Goal: Find specific page/section: Find specific page/section

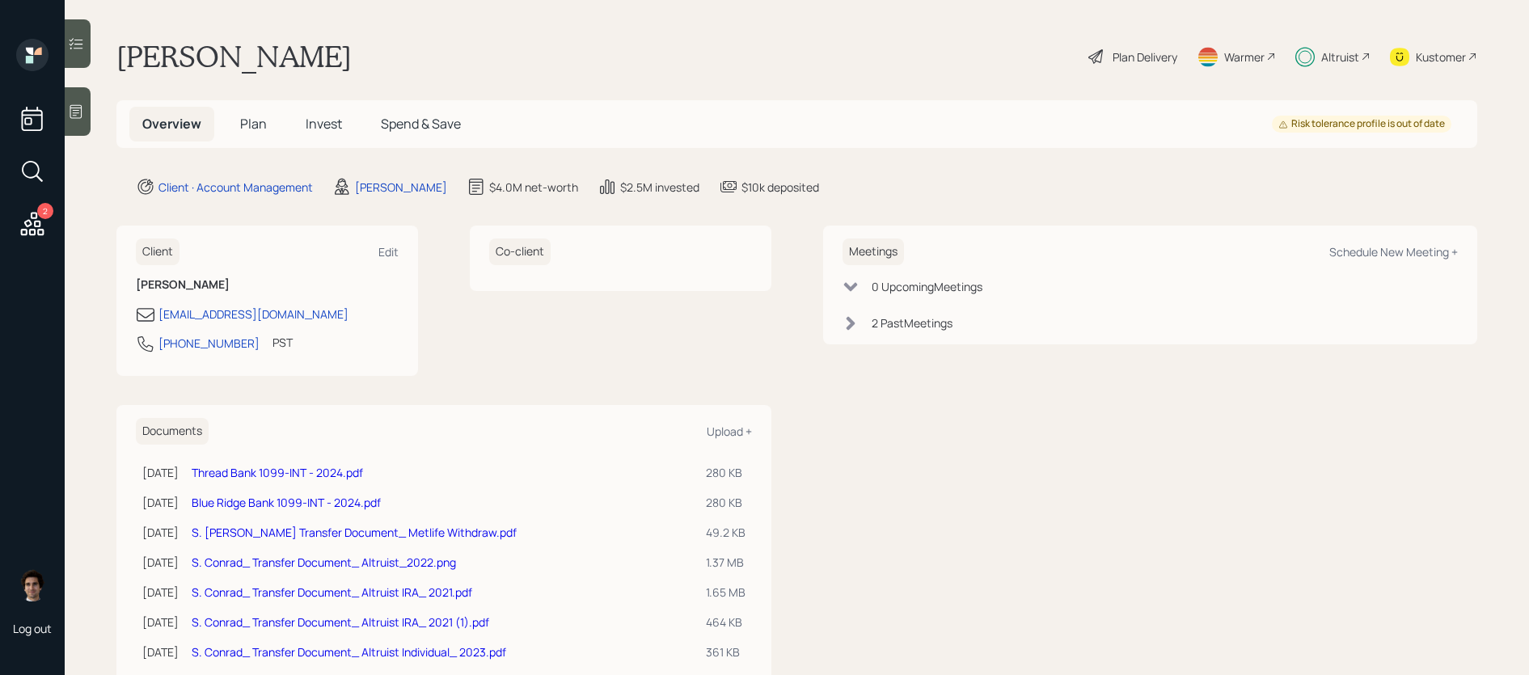
click at [30, 213] on icon at bounding box center [32, 223] width 29 height 29
click at [315, 114] on h5 "Invest" at bounding box center [324, 124] width 62 height 35
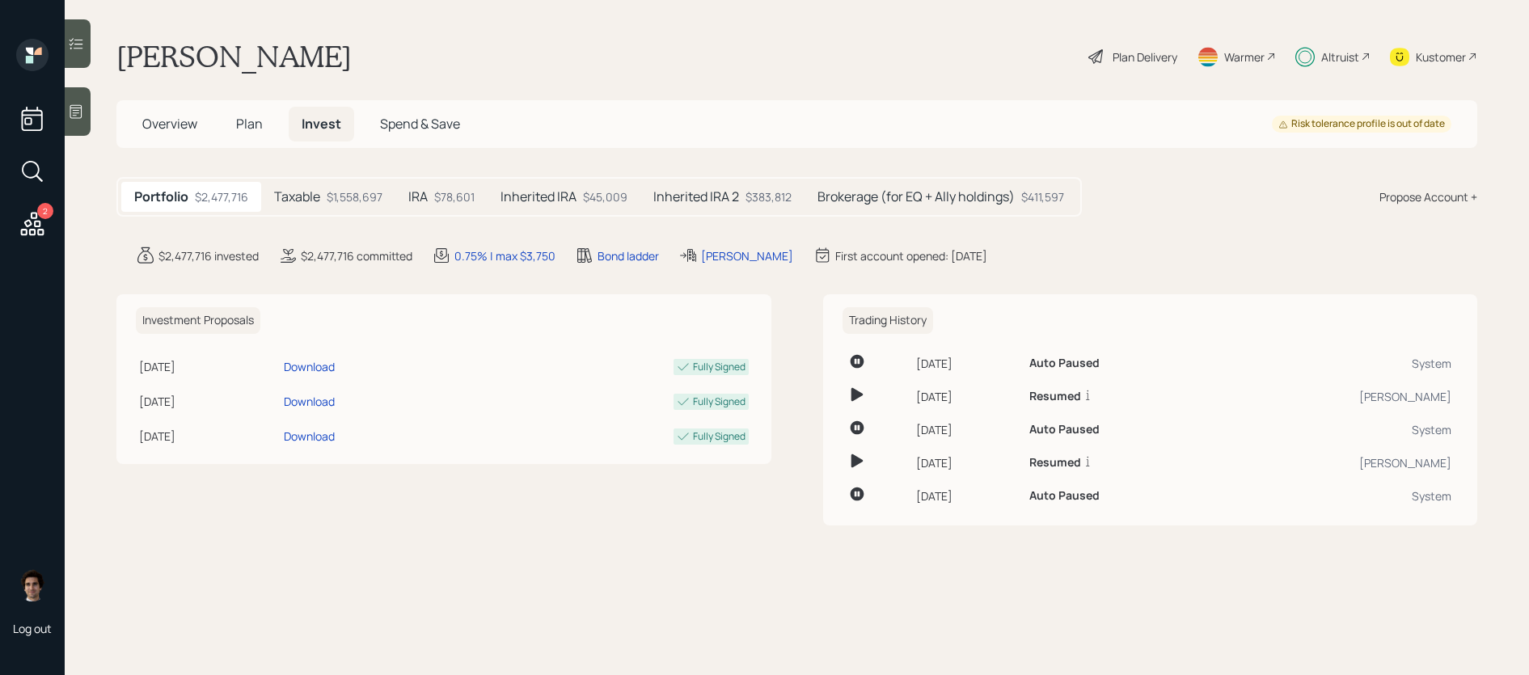
click at [716, 195] on h5 "Inherited IRA 2" at bounding box center [696, 196] width 86 height 15
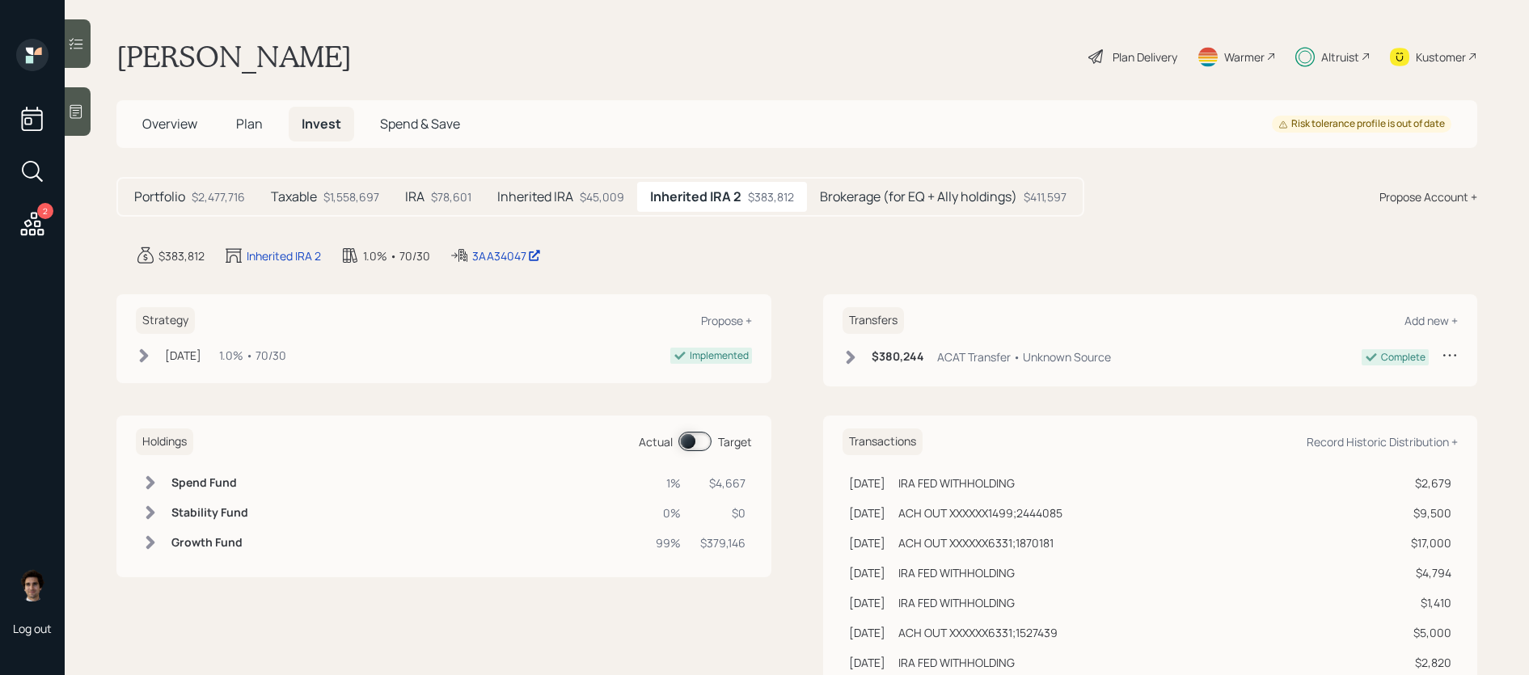
click at [507, 243] on main "Sean Conrad Plan Delivery Warmer Altruist Kustomer Overview Plan Invest Spend &…" at bounding box center [797, 337] width 1464 height 675
click at [504, 254] on div "3AA34047" at bounding box center [506, 255] width 69 height 17
